Goal: Information Seeking & Learning: Compare options

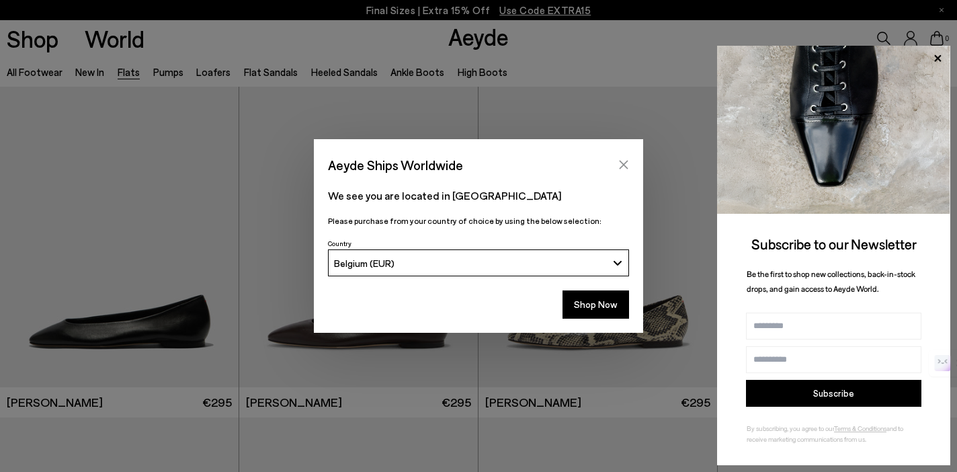
click at [623, 167] on icon "Close" at bounding box center [623, 164] width 11 height 11
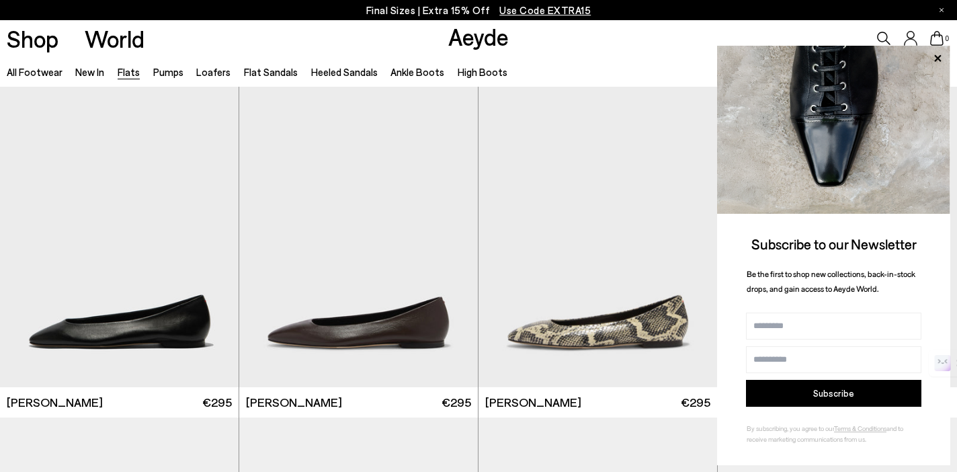
click at [940, 53] on icon at bounding box center [937, 58] width 17 height 17
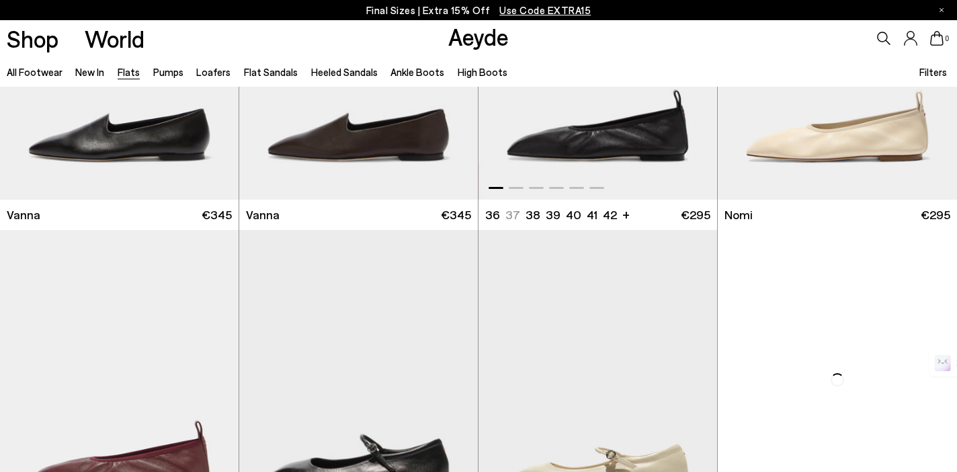
scroll to position [395, 0]
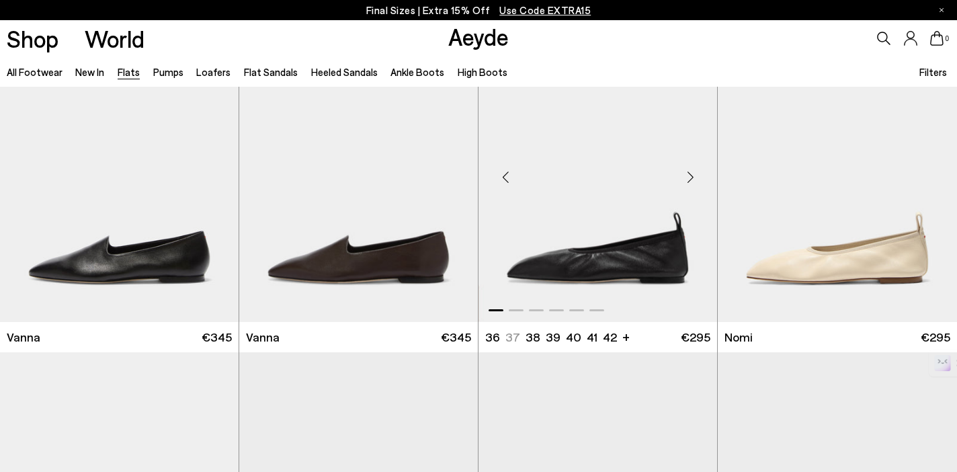
click at [690, 179] on div "Next slide" at bounding box center [690, 177] width 40 height 40
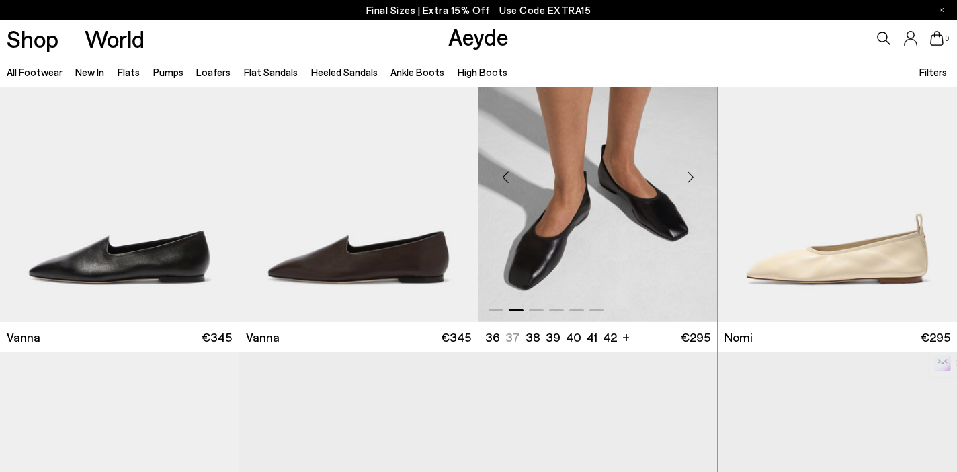
click at [690, 180] on div "Next slide" at bounding box center [690, 177] width 40 height 40
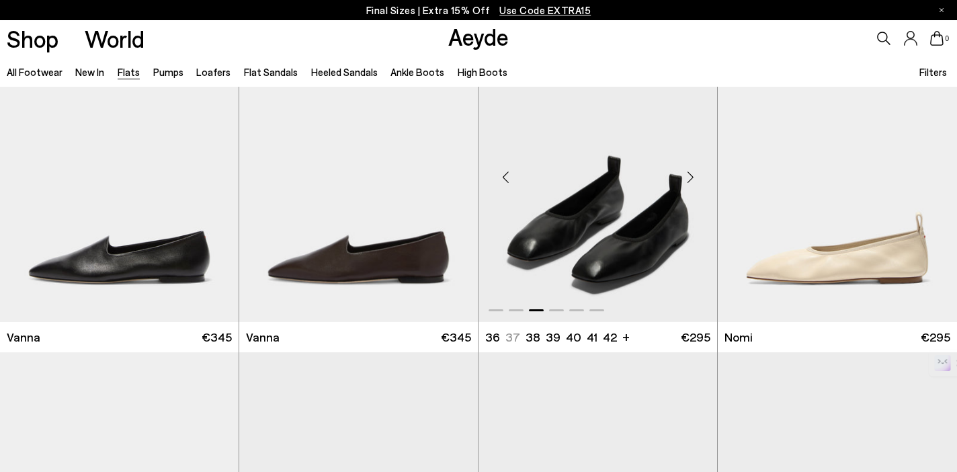
click at [690, 178] on div "Next slide" at bounding box center [690, 177] width 40 height 40
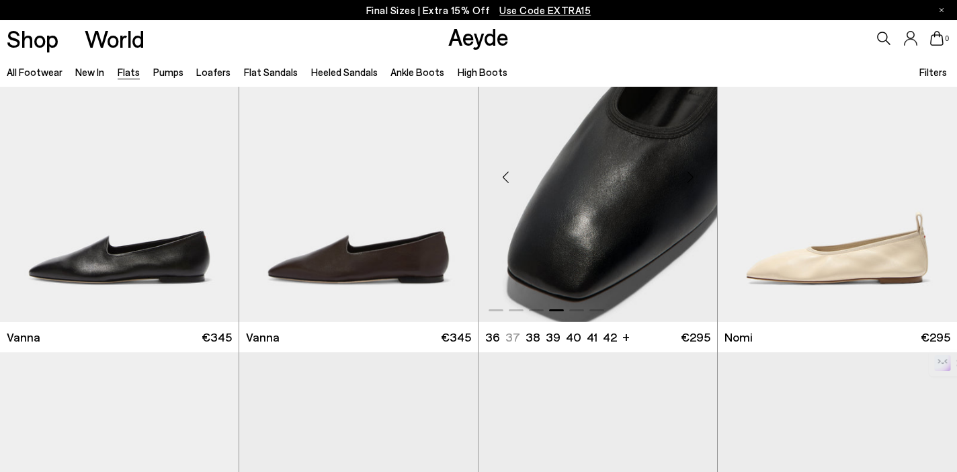
click at [690, 179] on div "Next slide" at bounding box center [690, 177] width 40 height 40
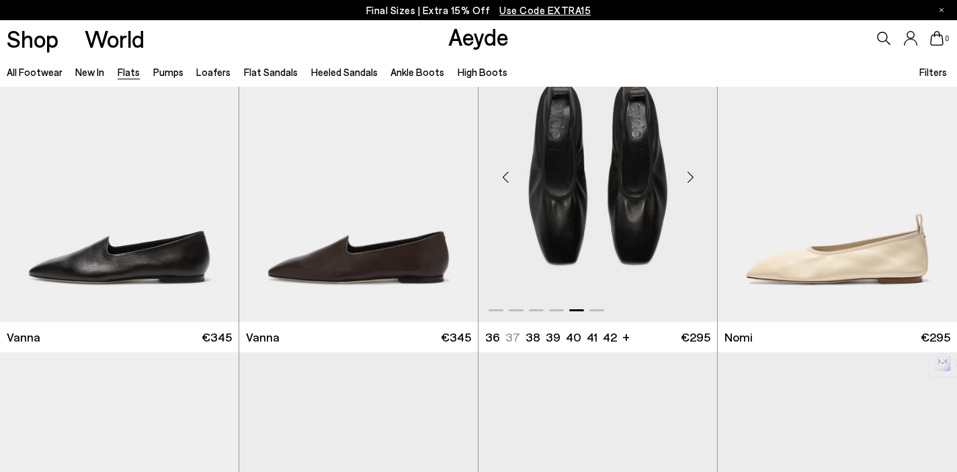
click at [690, 179] on div "Next slide" at bounding box center [690, 177] width 40 height 40
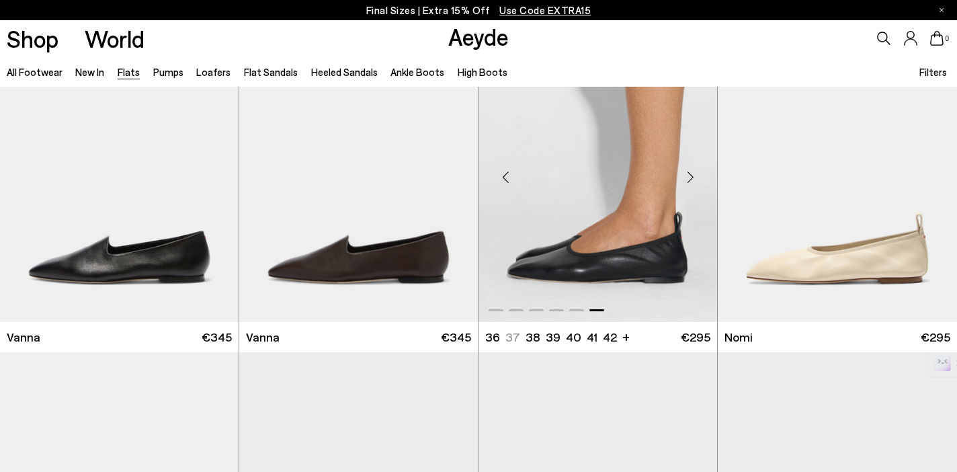
scroll to position [501, 0]
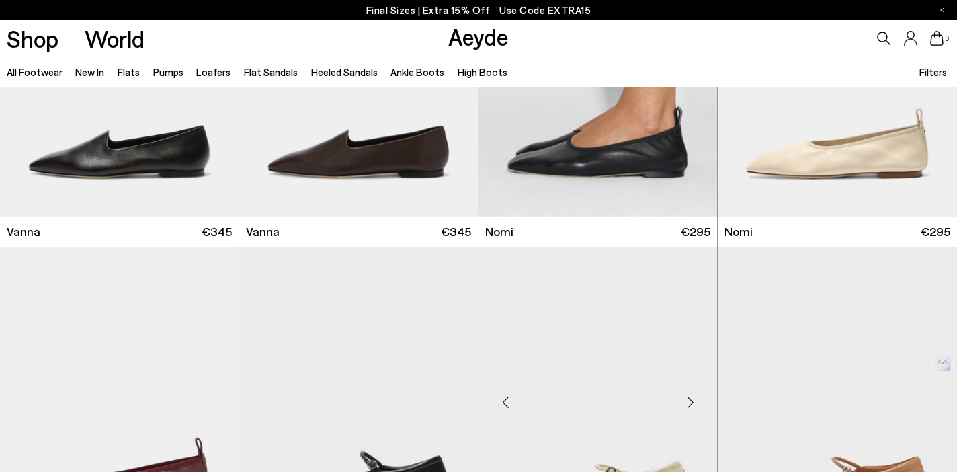
scroll to position [772, 0]
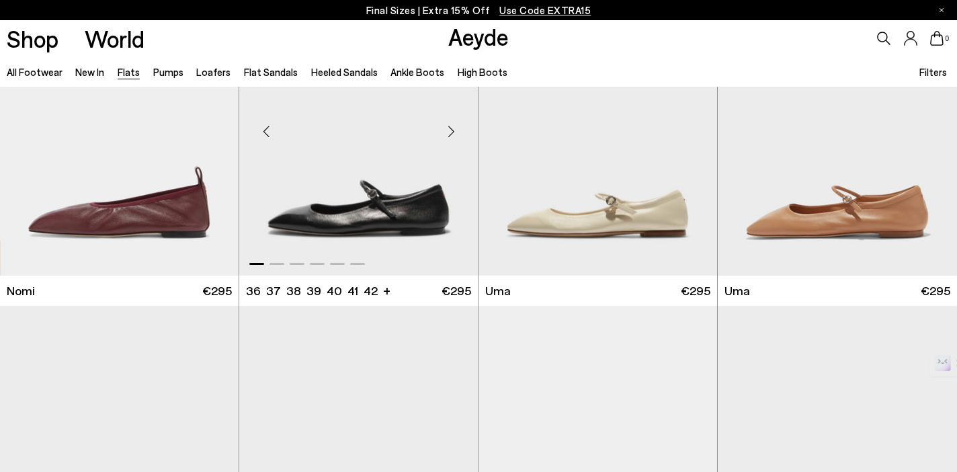
click at [450, 132] on div "Next slide" at bounding box center [451, 131] width 40 height 40
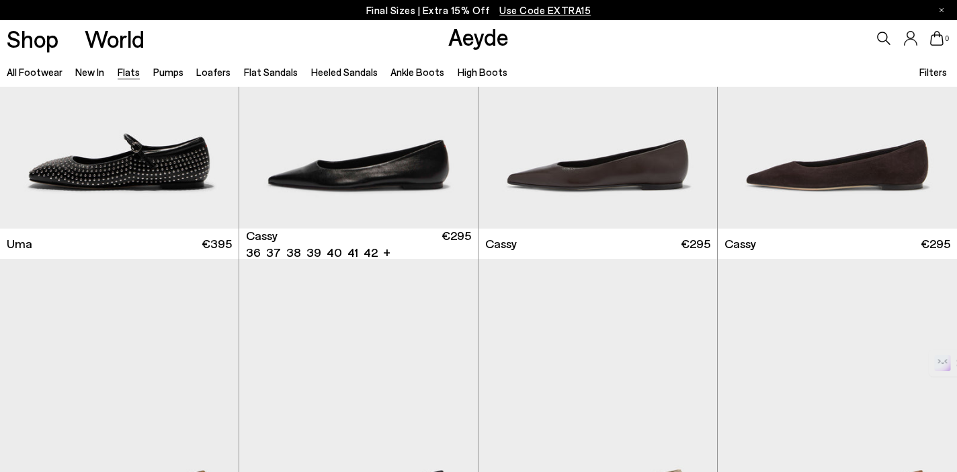
scroll to position [1449, 0]
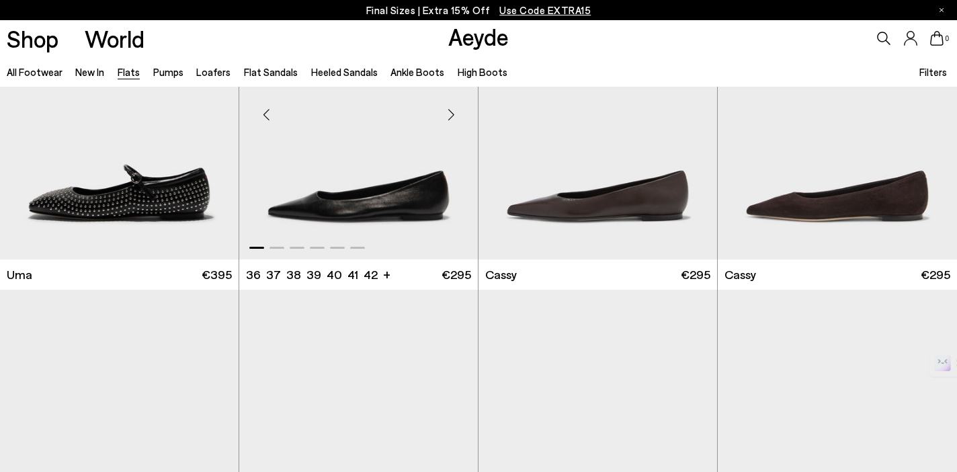
click at [448, 124] on div "Next slide" at bounding box center [451, 115] width 40 height 40
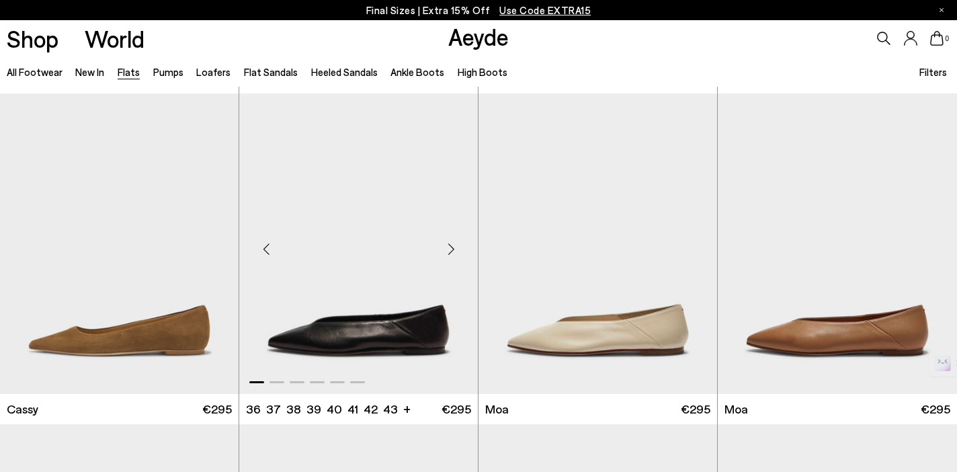
scroll to position [1697, 0]
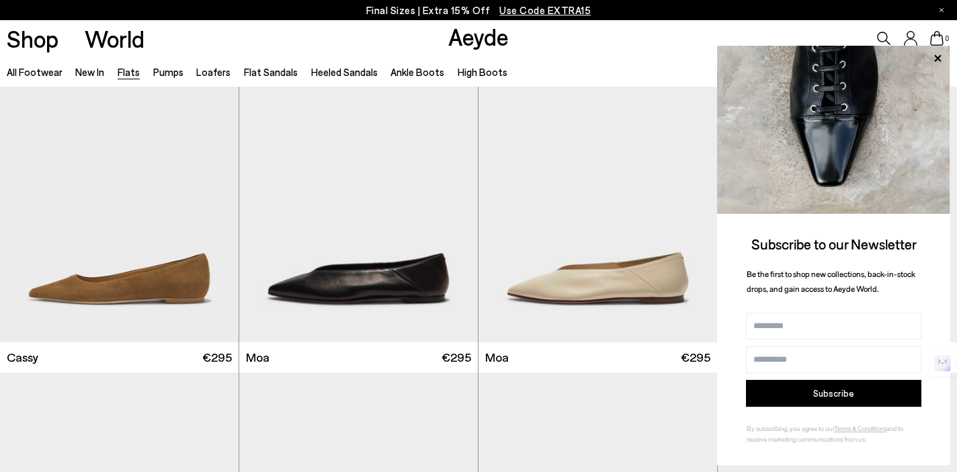
scroll to position [2714, 0]
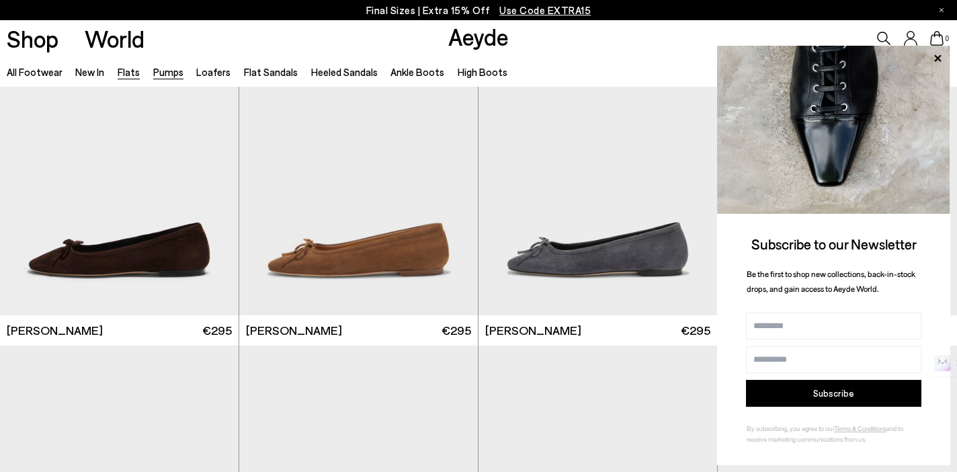
click at [168, 75] on link "Pumps" at bounding box center [168, 72] width 30 height 12
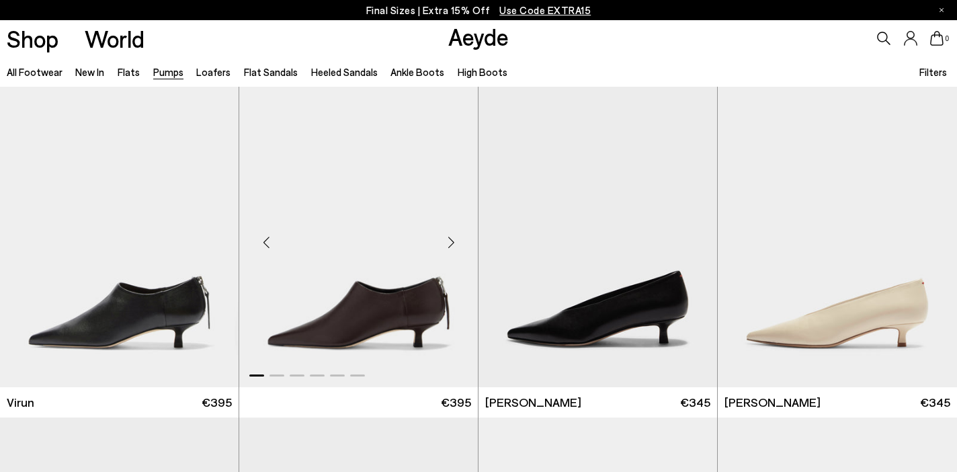
scroll to position [346, 0]
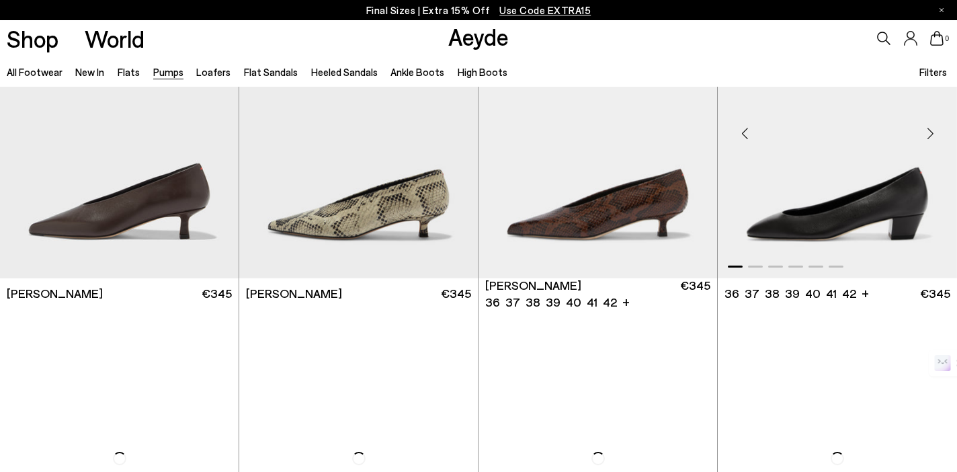
click at [932, 132] on div "Next slide" at bounding box center [930, 134] width 40 height 40
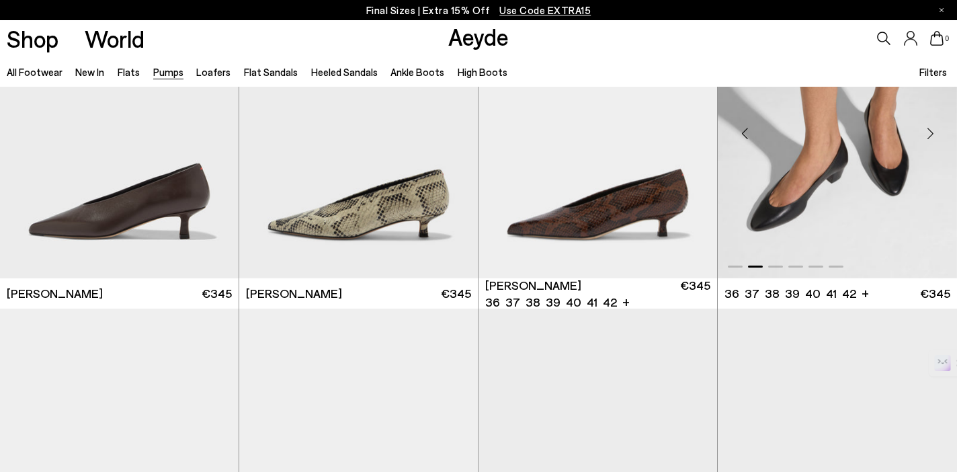
click at [932, 131] on div "Next slide" at bounding box center [930, 134] width 40 height 40
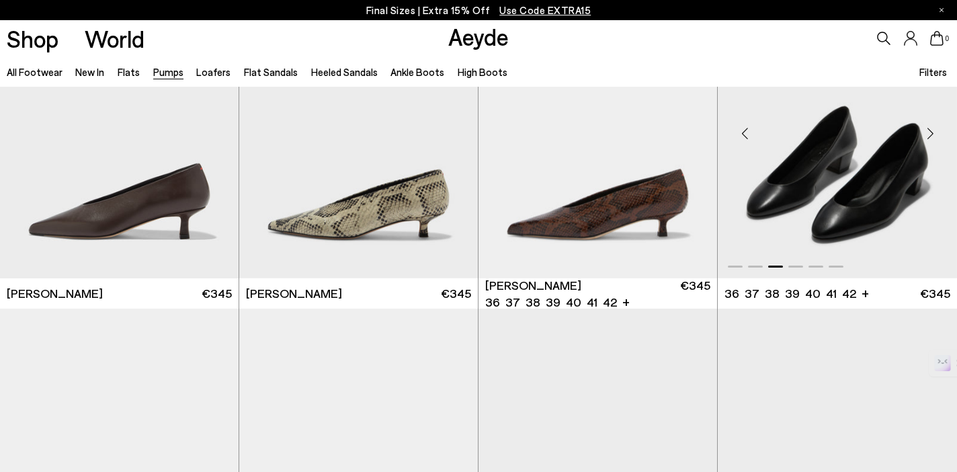
click at [932, 131] on div "Next slide" at bounding box center [930, 134] width 40 height 40
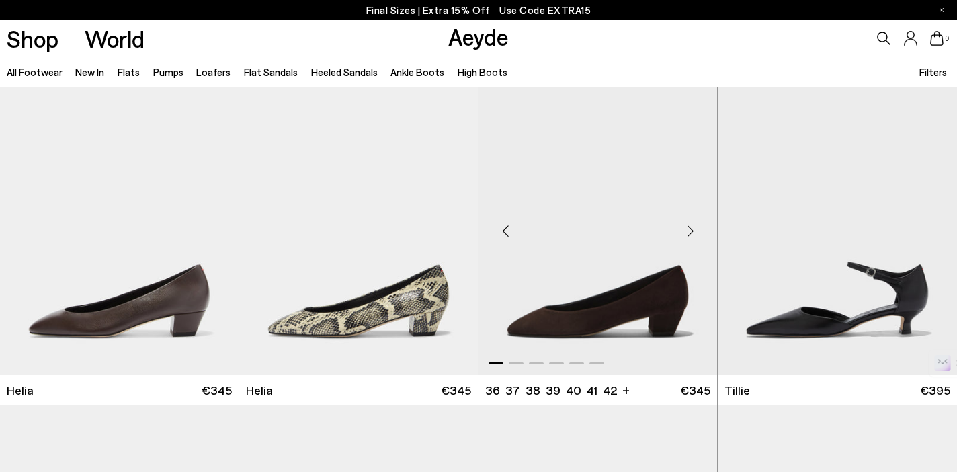
scroll to position [704, 0]
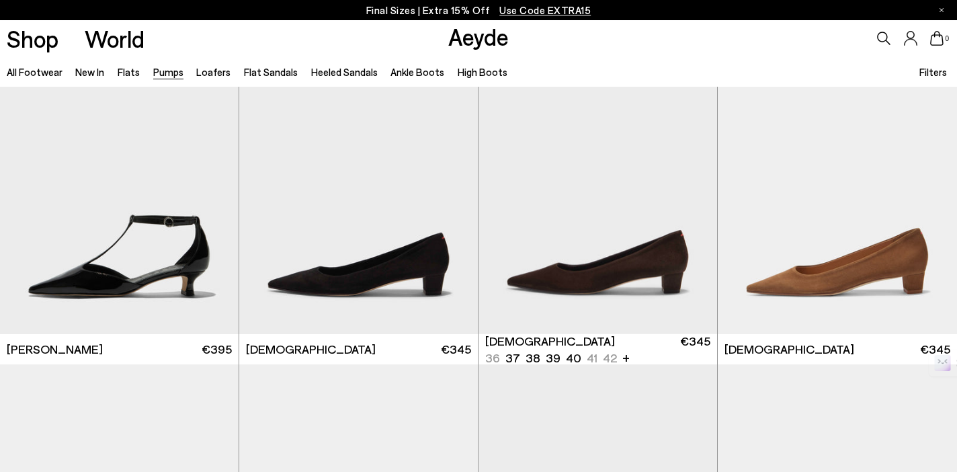
scroll to position [1367, 0]
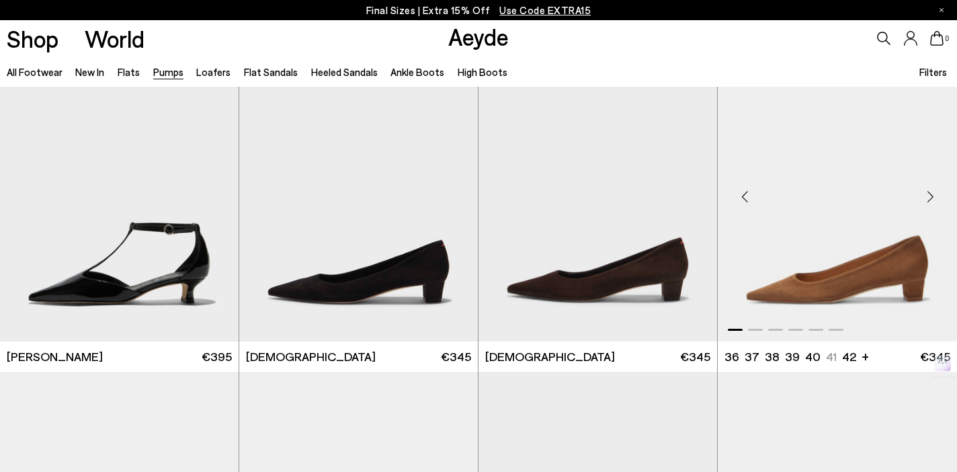
click at [935, 191] on div "Next slide" at bounding box center [930, 197] width 40 height 40
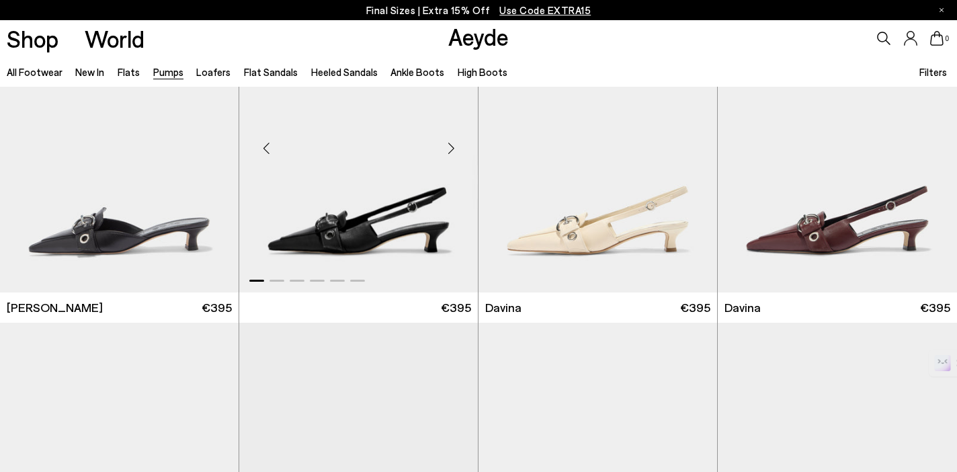
scroll to position [2976, 0]
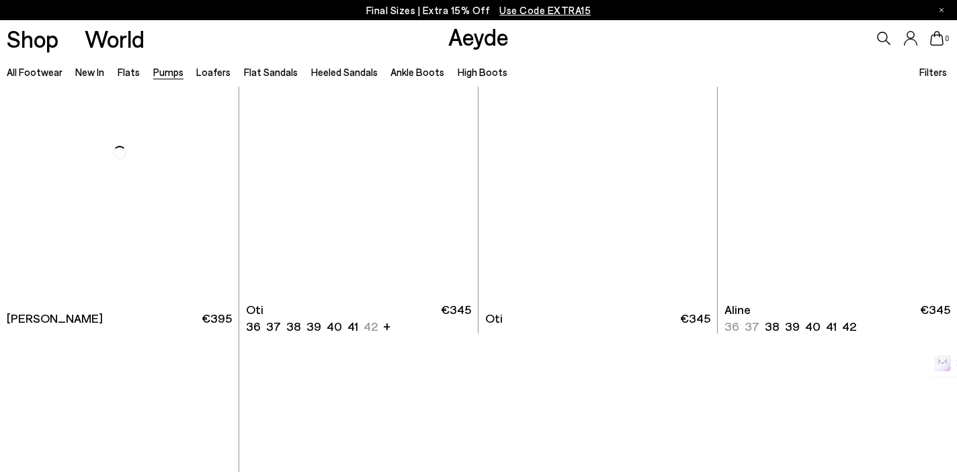
scroll to position [5991, 0]
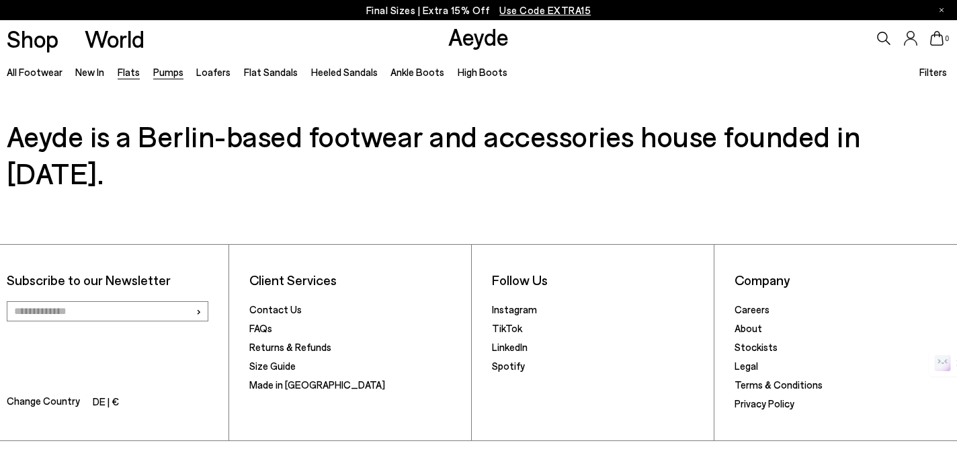
click at [128, 71] on link "Flats" at bounding box center [129, 72] width 22 height 12
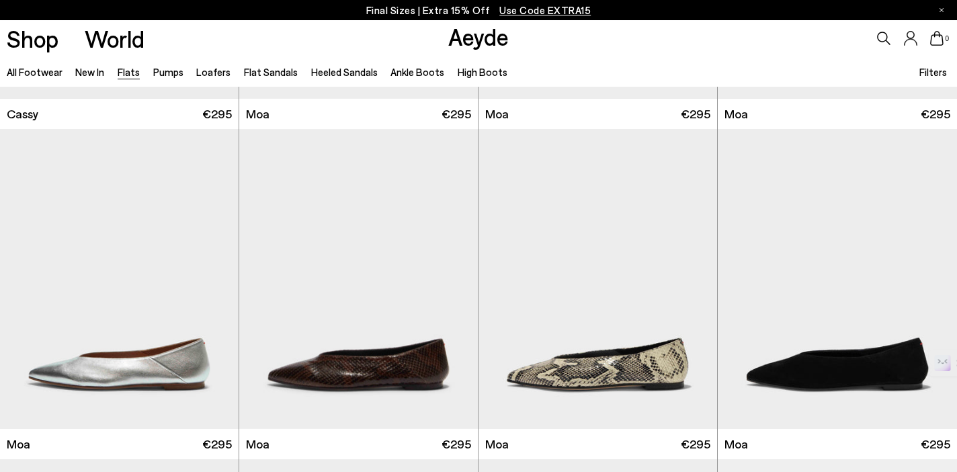
scroll to position [2391, 0]
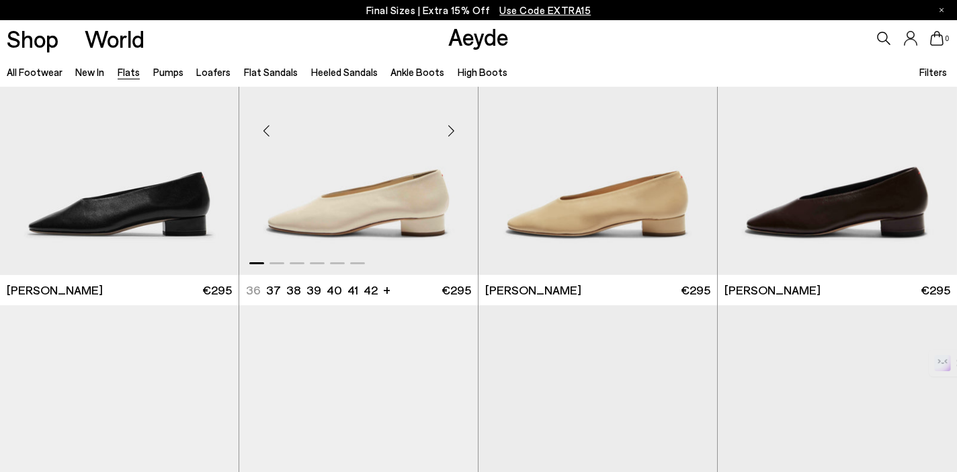
scroll to position [3354, 0]
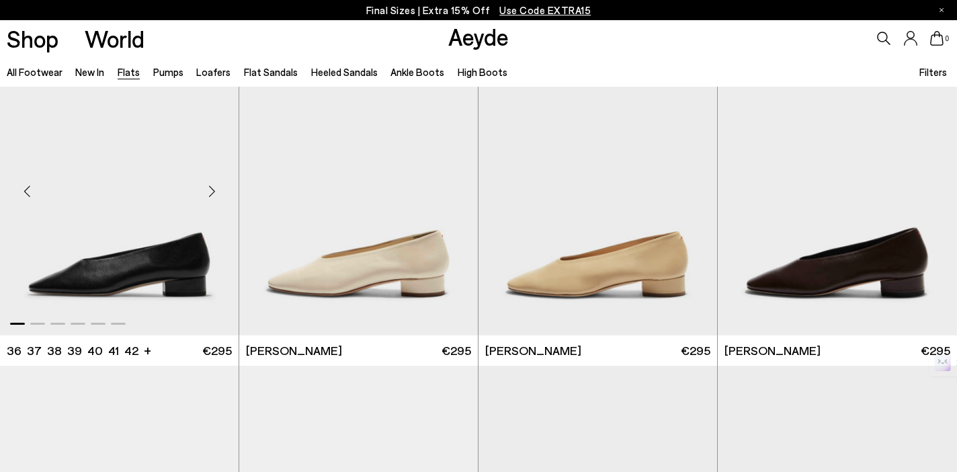
click at [212, 186] on div "Next slide" at bounding box center [212, 191] width 40 height 40
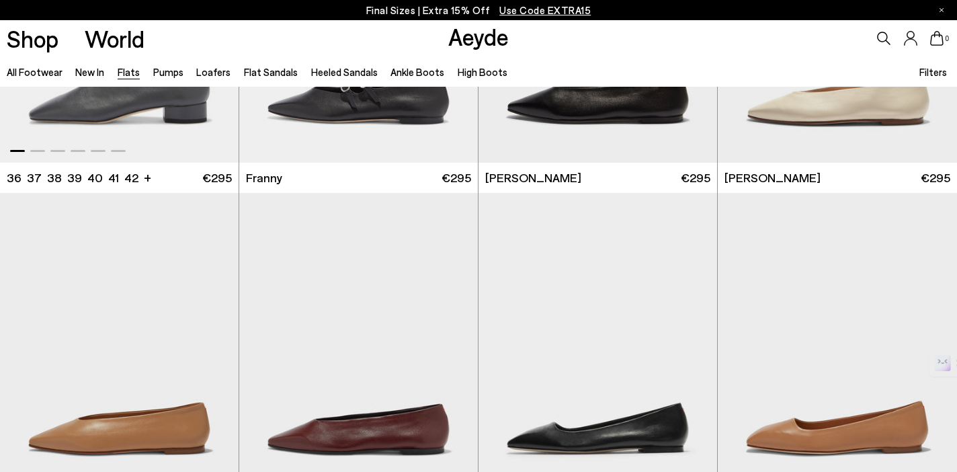
scroll to position [3685, 0]
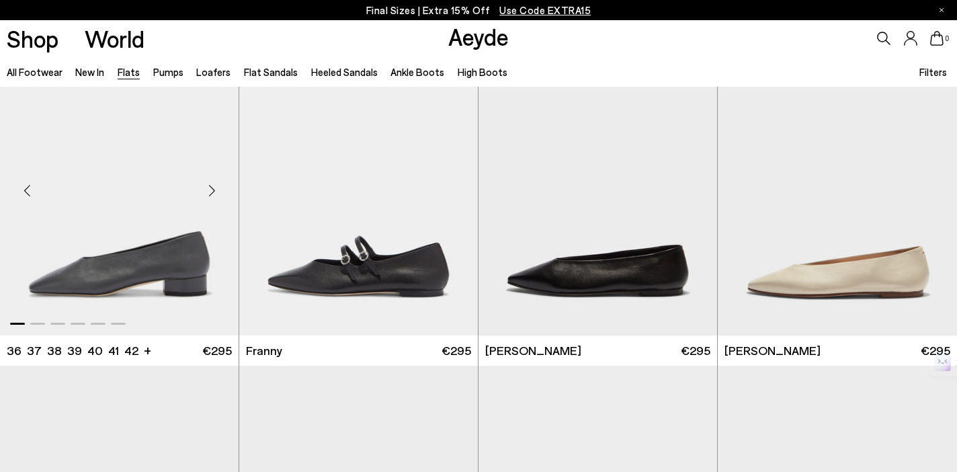
click at [212, 195] on div "Next slide" at bounding box center [212, 191] width 40 height 40
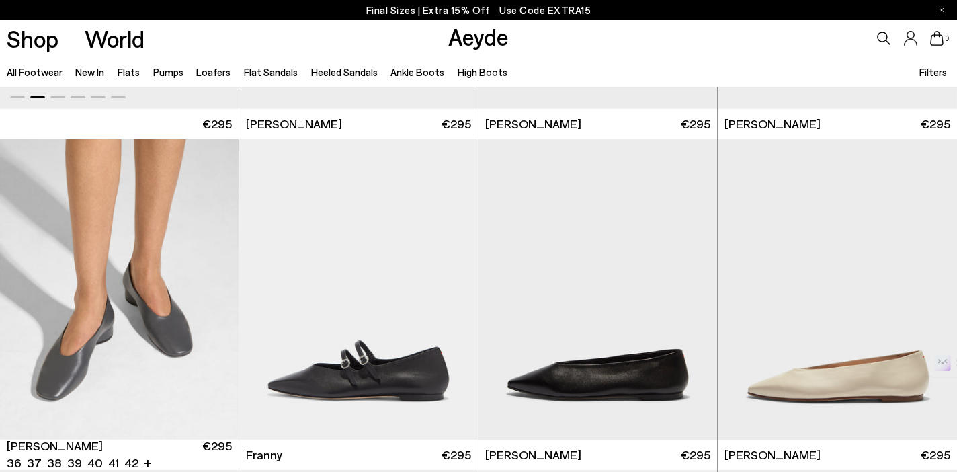
scroll to position [3616, 0]
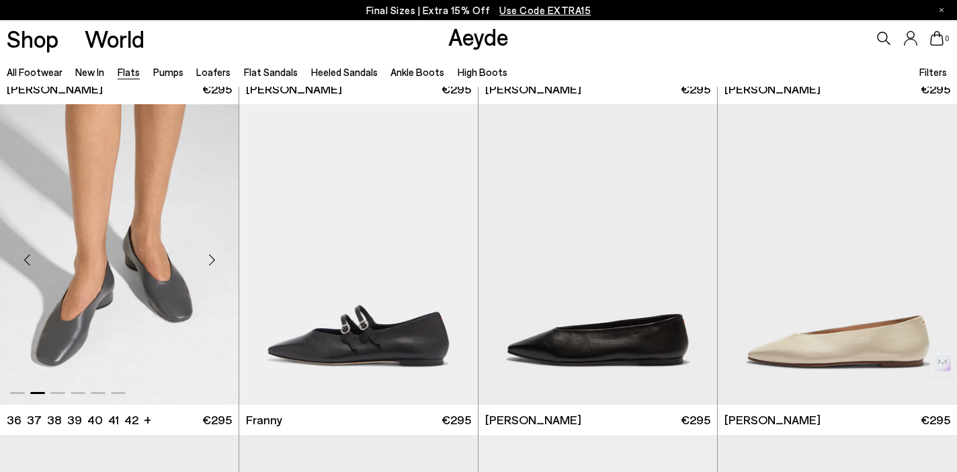
click at [209, 260] on div "Next slide" at bounding box center [212, 260] width 40 height 40
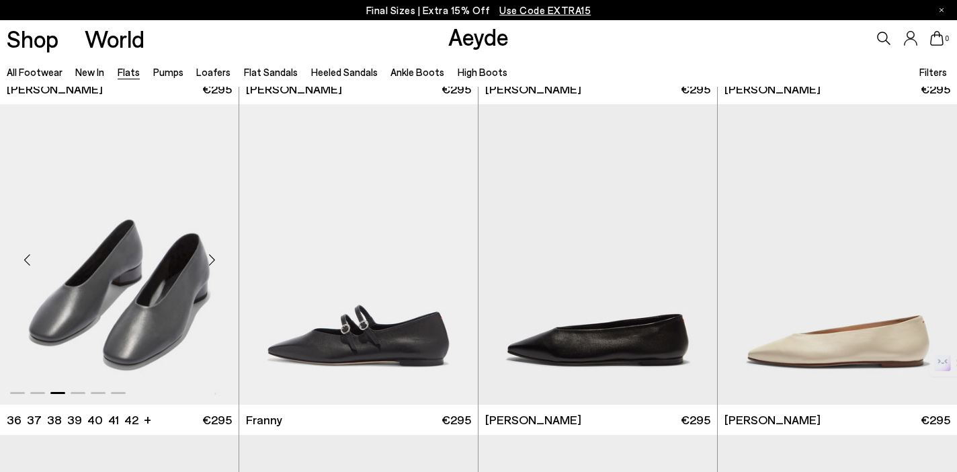
click at [209, 260] on div "Next slide" at bounding box center [212, 260] width 40 height 40
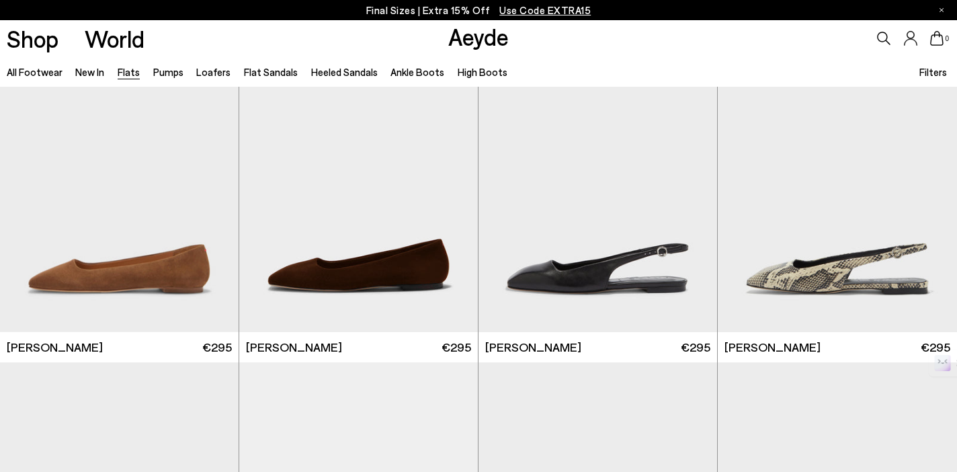
scroll to position [4670, 0]
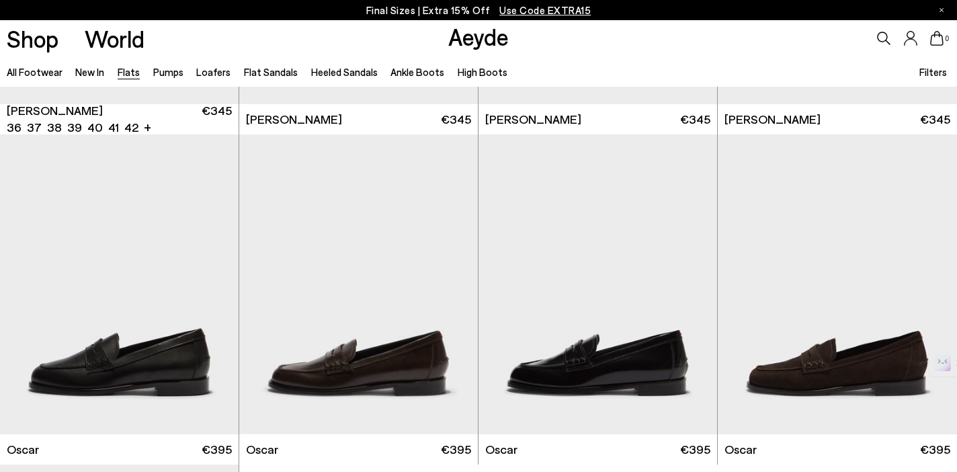
scroll to position [7058, 0]
